Goal: Find specific page/section

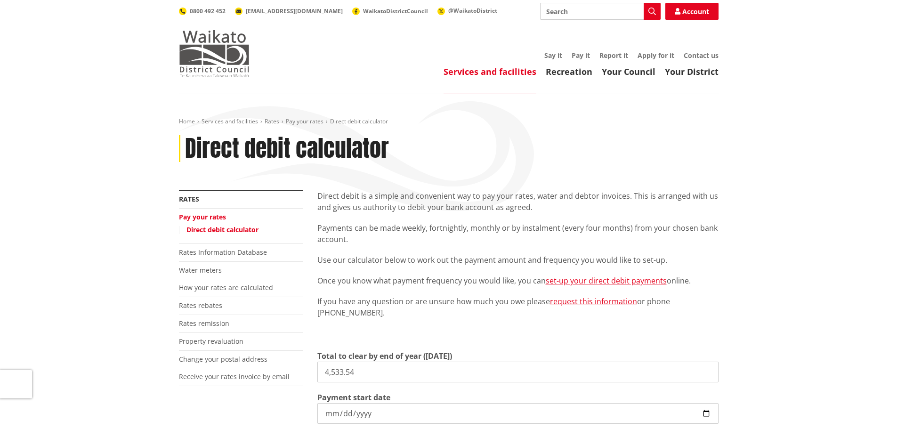
click at [229, 52] on img at bounding box center [214, 53] width 71 height 47
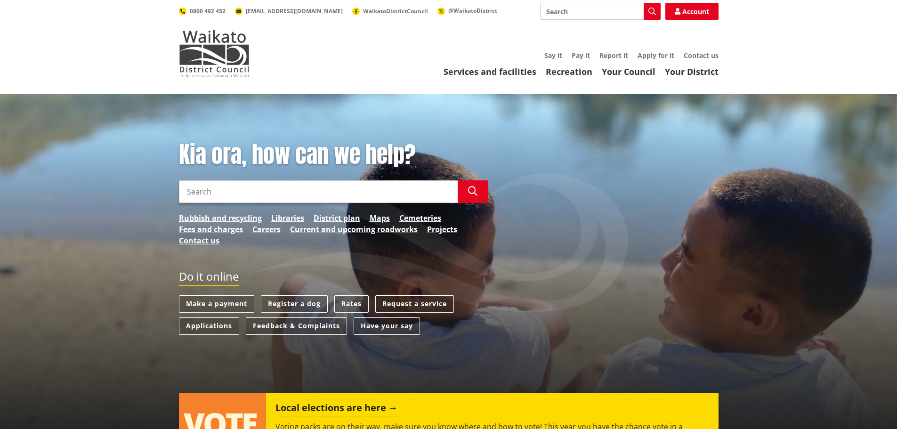
click at [386, 193] on input "Search" at bounding box center [318, 191] width 279 height 23
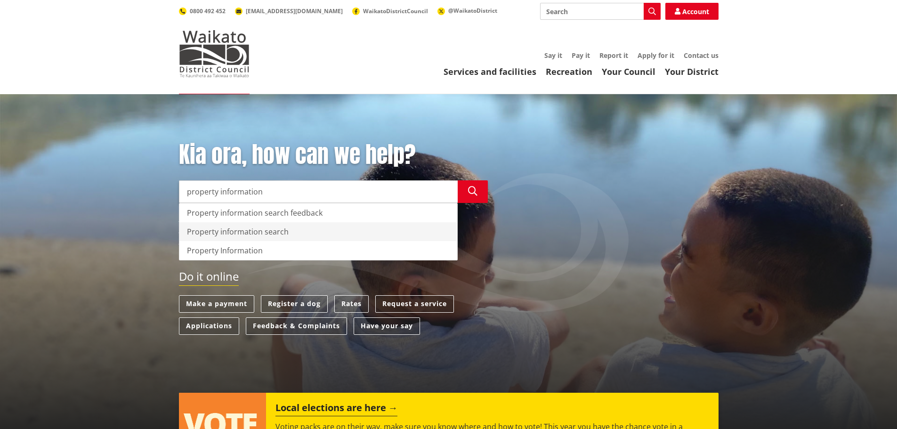
click at [271, 227] on div "Property information search" at bounding box center [318, 231] width 278 height 19
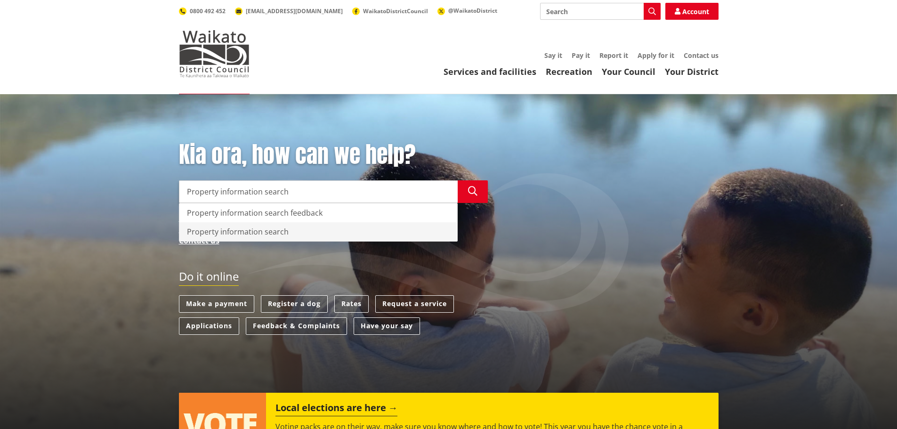
click at [280, 232] on div "Property information search" at bounding box center [318, 231] width 278 height 19
type input "Property information search"
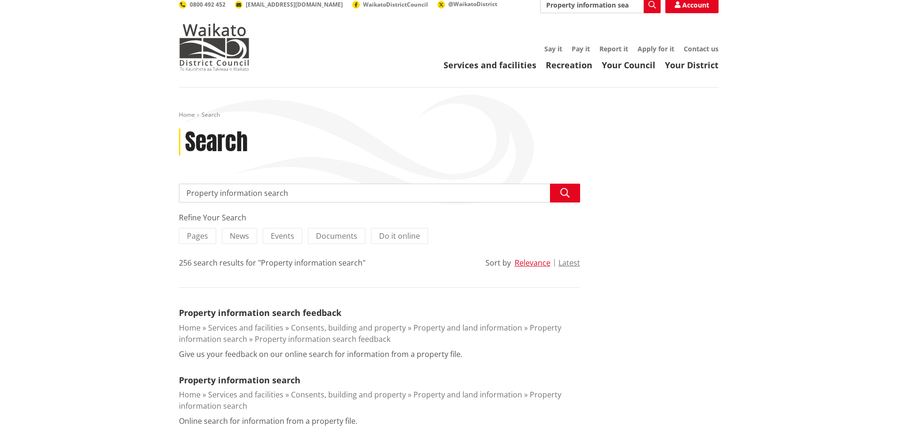
scroll to position [94, 0]
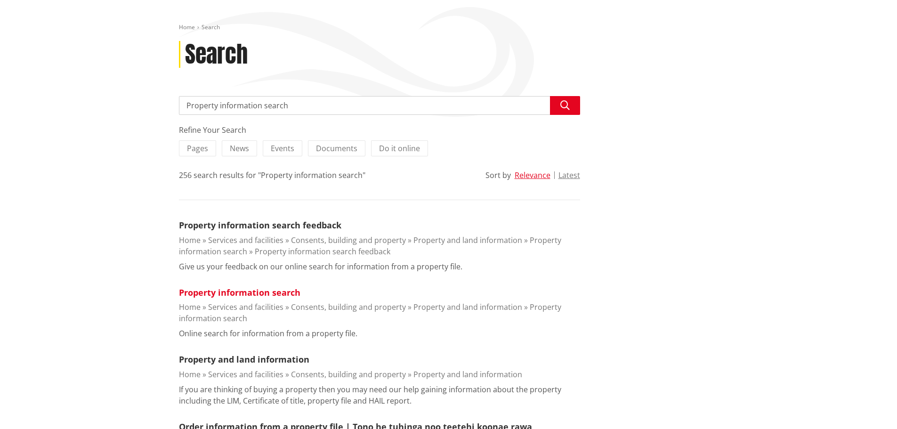
click at [265, 292] on link "Property information search" at bounding box center [239, 292] width 121 height 11
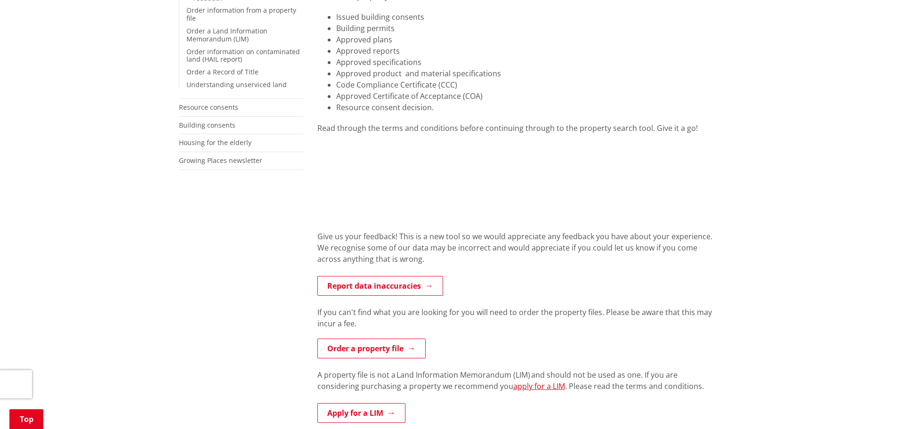
scroll to position [235, 0]
